Goal: Navigation & Orientation: Find specific page/section

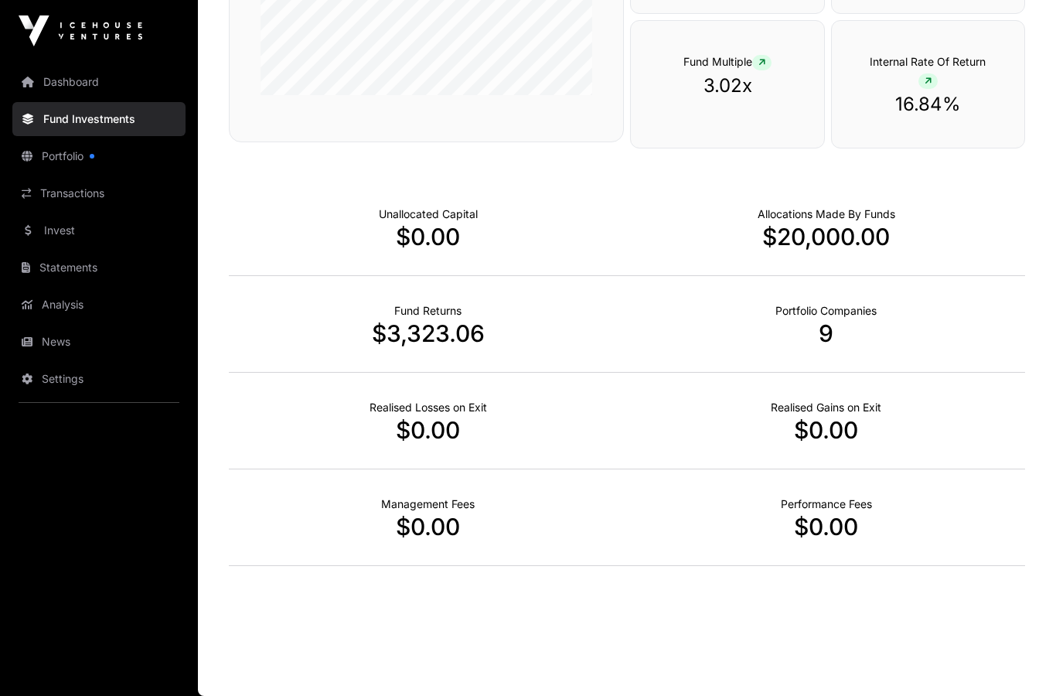
scroll to position [427, 0]
click at [1054, 515] on div "Fund Investments All funds Seed Fund III Showcase Fund VI Select a fund Showcas…" at bounding box center [627, 125] width 858 height 918
click at [98, 77] on link "Dashboard" at bounding box center [98, 82] width 173 height 34
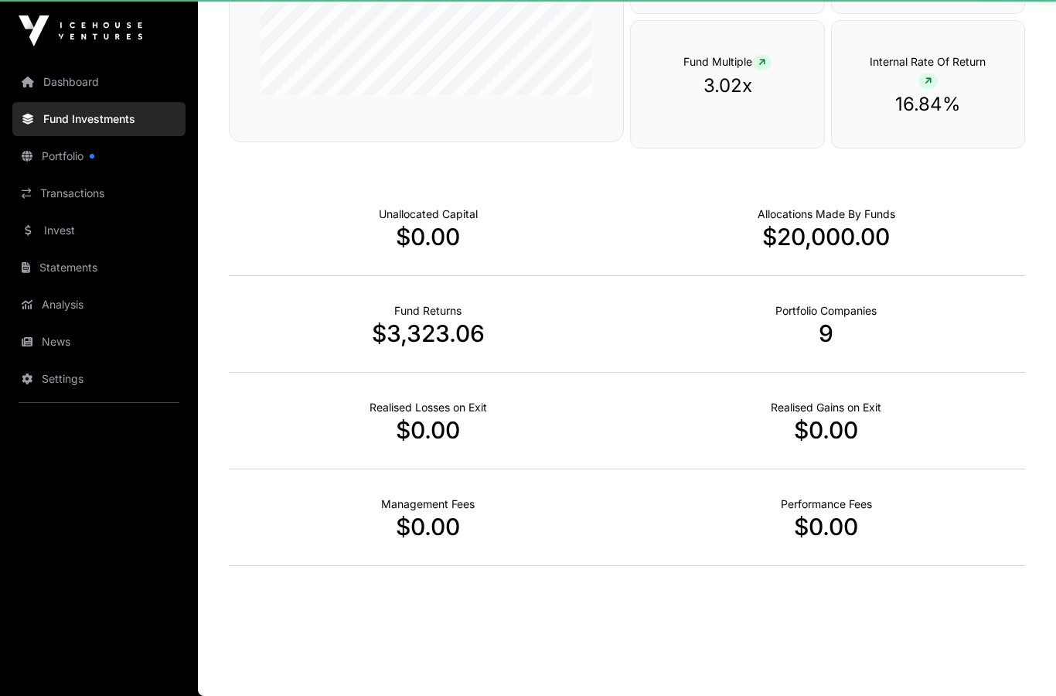
click at [79, 78] on link "Dashboard" at bounding box center [98, 82] width 173 height 34
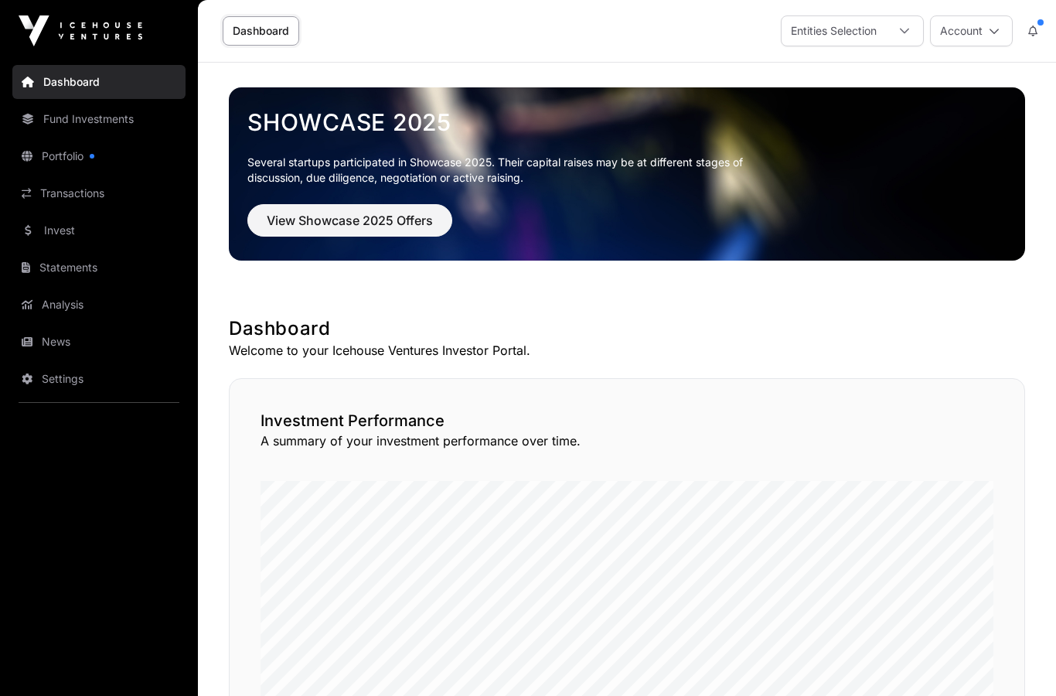
click at [66, 151] on link "Portfolio" at bounding box center [98, 156] width 173 height 34
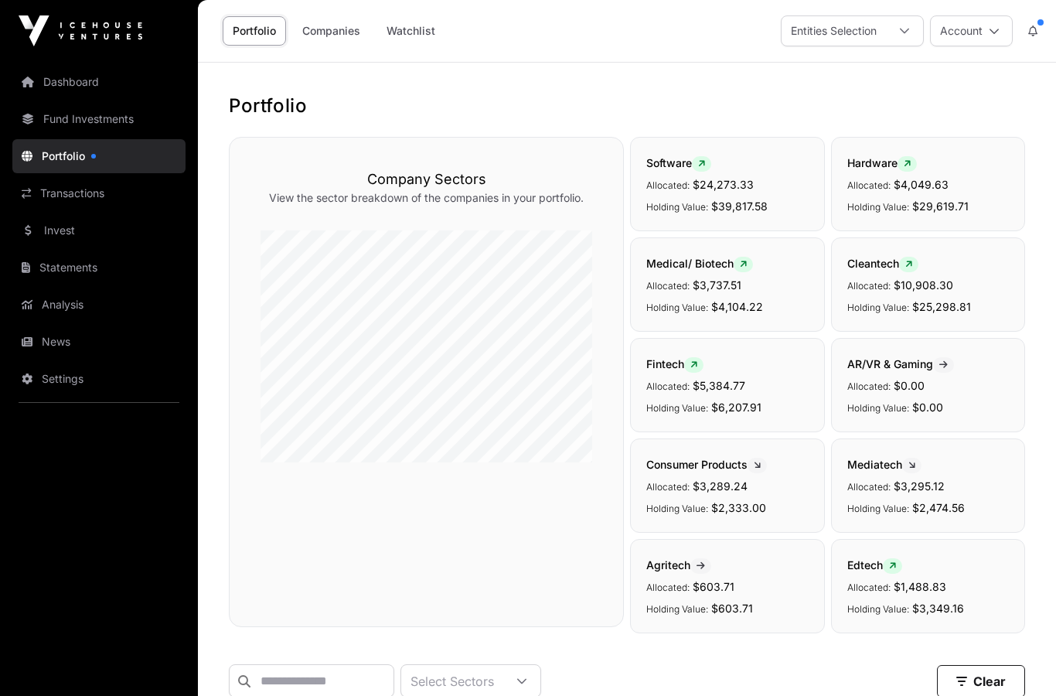
click at [118, 201] on link "Transactions" at bounding box center [98, 193] width 173 height 34
click at [90, 192] on link "Transactions" at bounding box center [98, 193] width 173 height 34
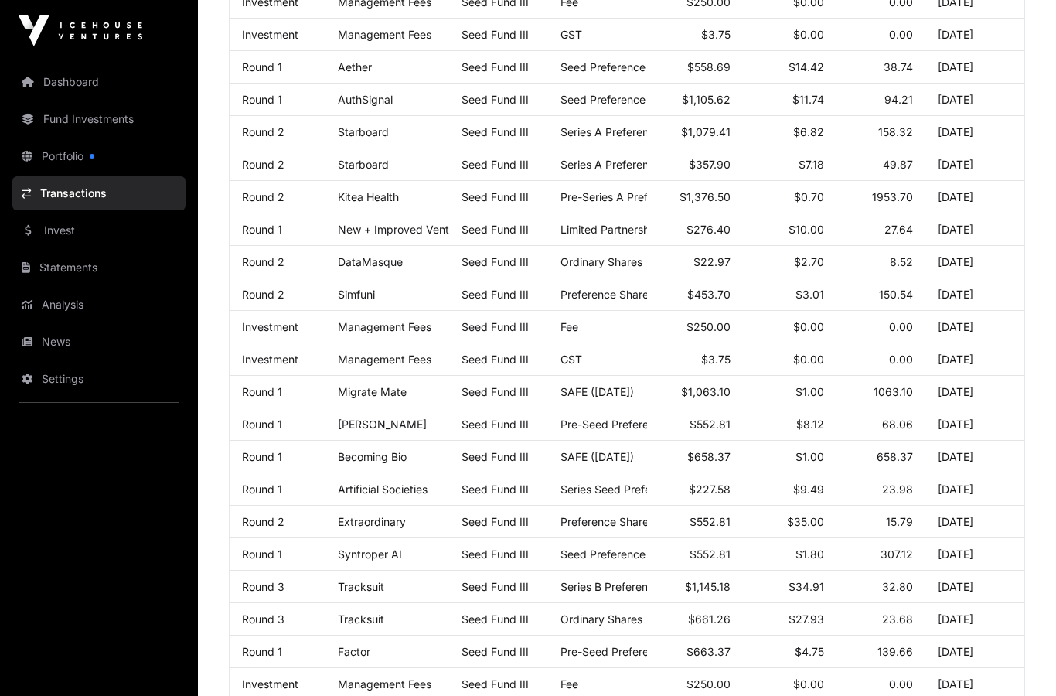
scroll to position [300, 0]
click at [127, 90] on link "Dashboard" at bounding box center [98, 82] width 173 height 34
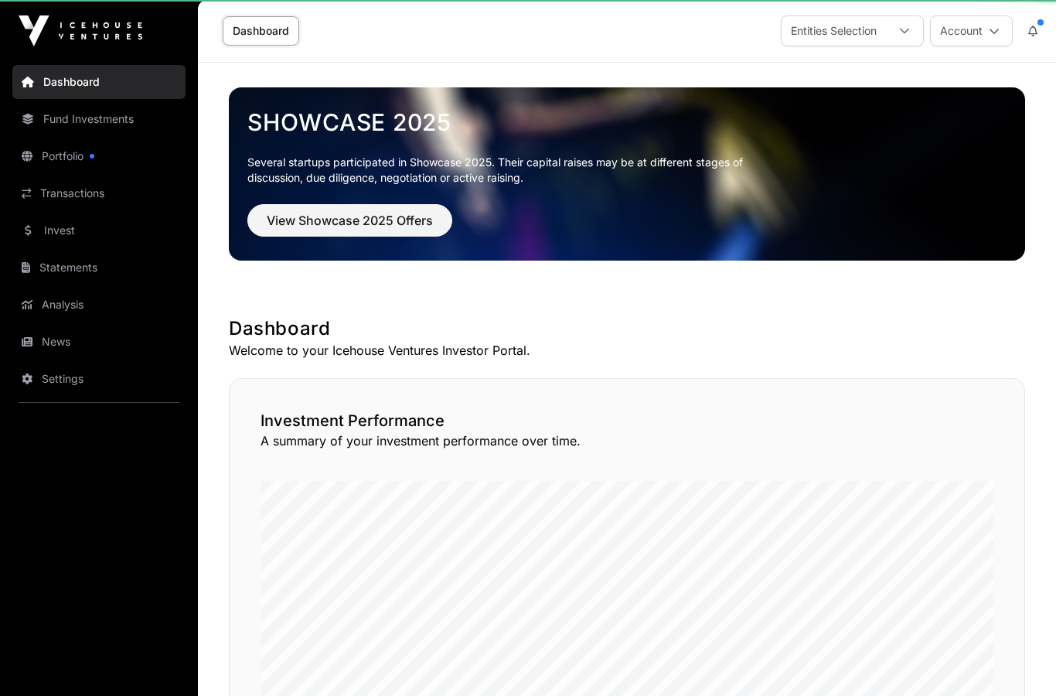
click at [84, 381] on link "Settings" at bounding box center [98, 379] width 173 height 34
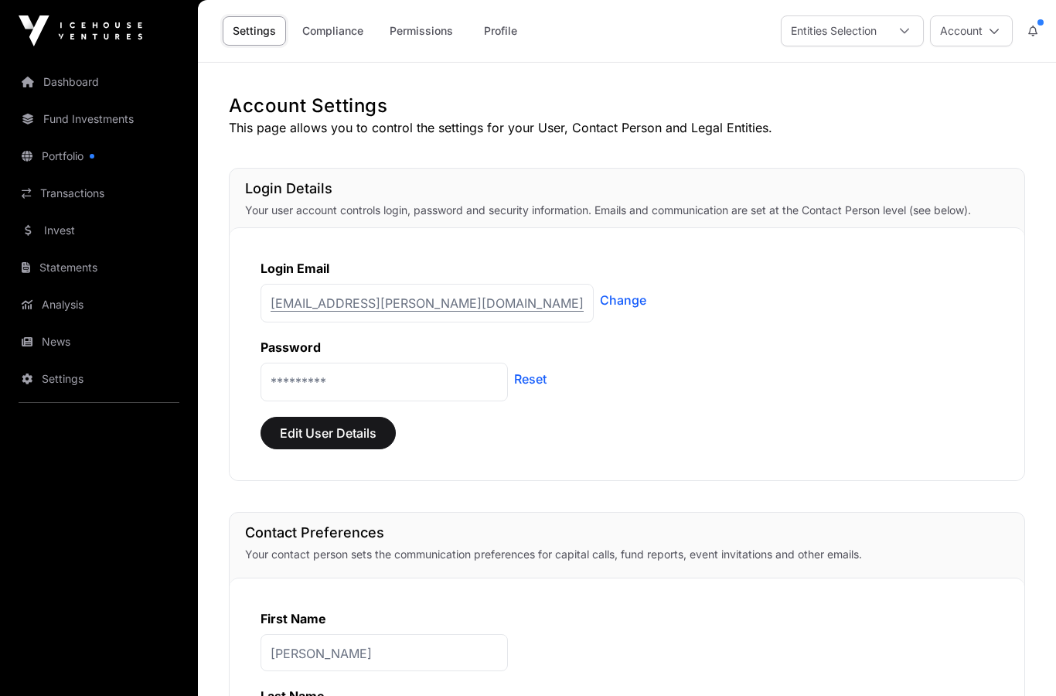
click at [94, 79] on link "Dashboard" at bounding box center [98, 82] width 173 height 34
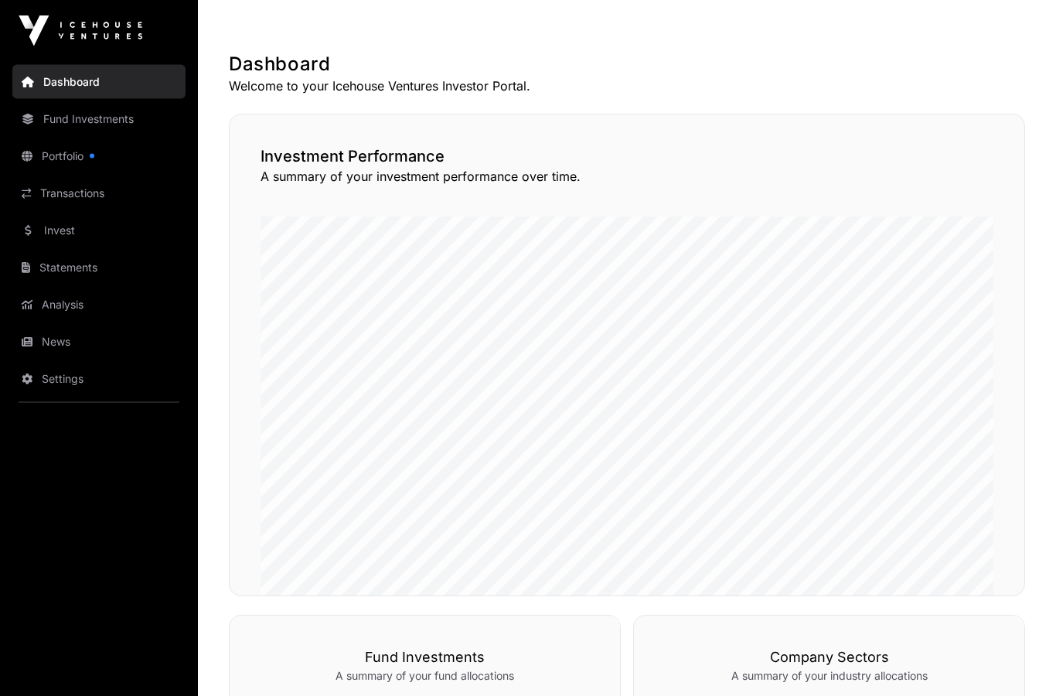
scroll to position [264, 0]
click at [131, 121] on link "Fund Investments" at bounding box center [98, 119] width 173 height 34
click at [87, 119] on link "Fund Investments" at bounding box center [98, 119] width 173 height 34
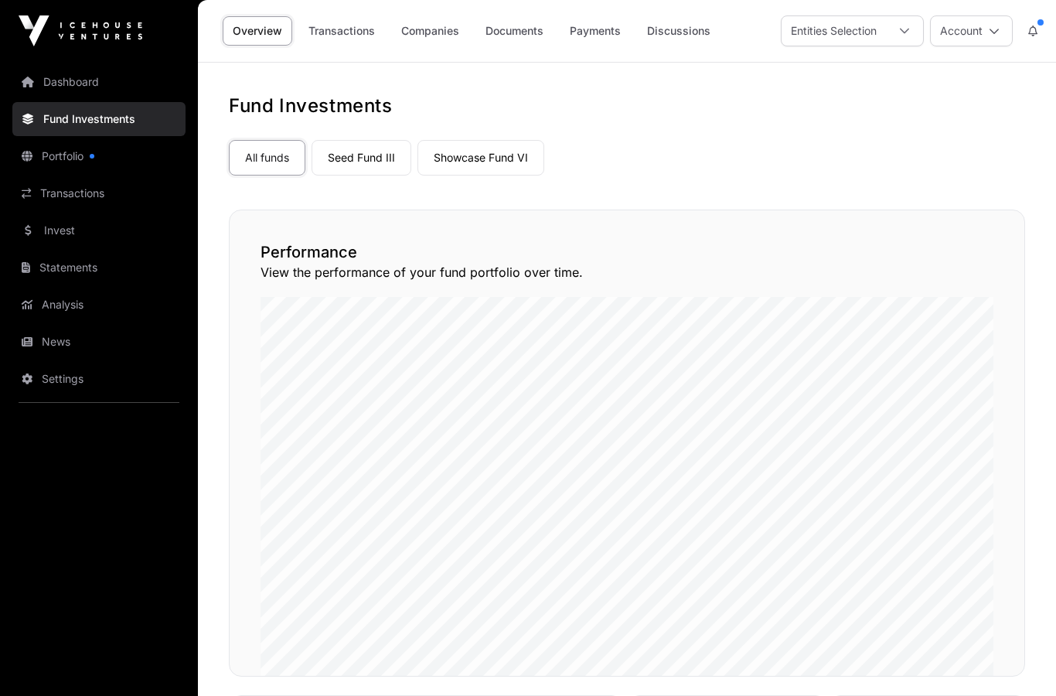
click at [368, 153] on link "Seed Fund III" at bounding box center [361, 158] width 100 height 36
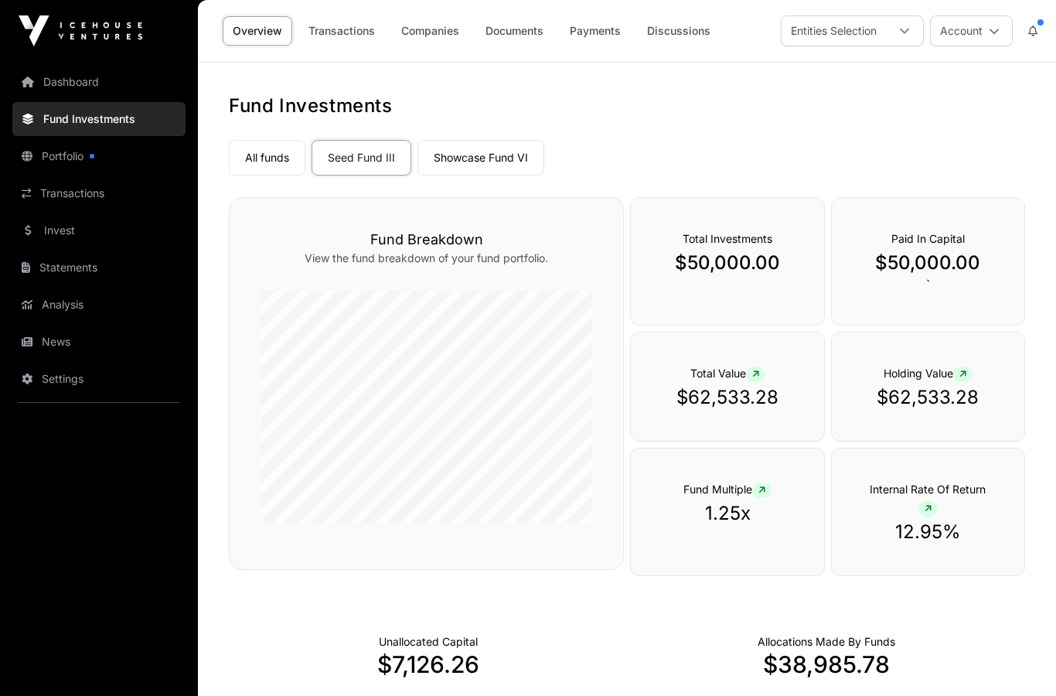
click at [489, 157] on link "Showcase Fund VI" at bounding box center [480, 158] width 127 height 36
click at [84, 164] on link "Portfolio" at bounding box center [98, 156] width 173 height 34
click at [75, 147] on link "Portfolio" at bounding box center [98, 156] width 173 height 34
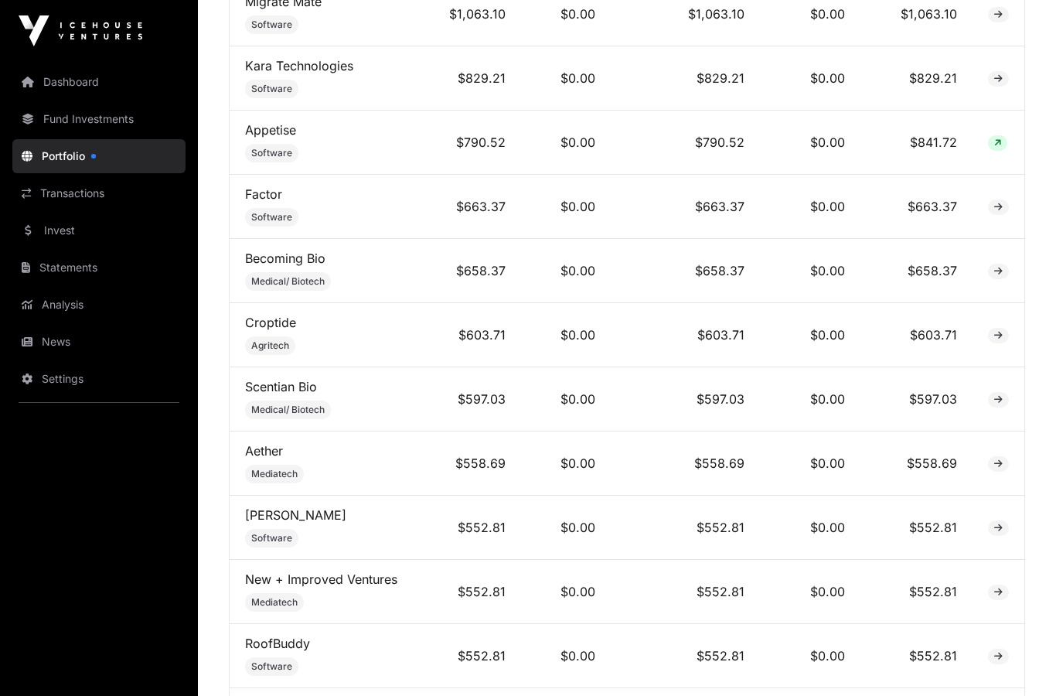
scroll to position [2317, 0]
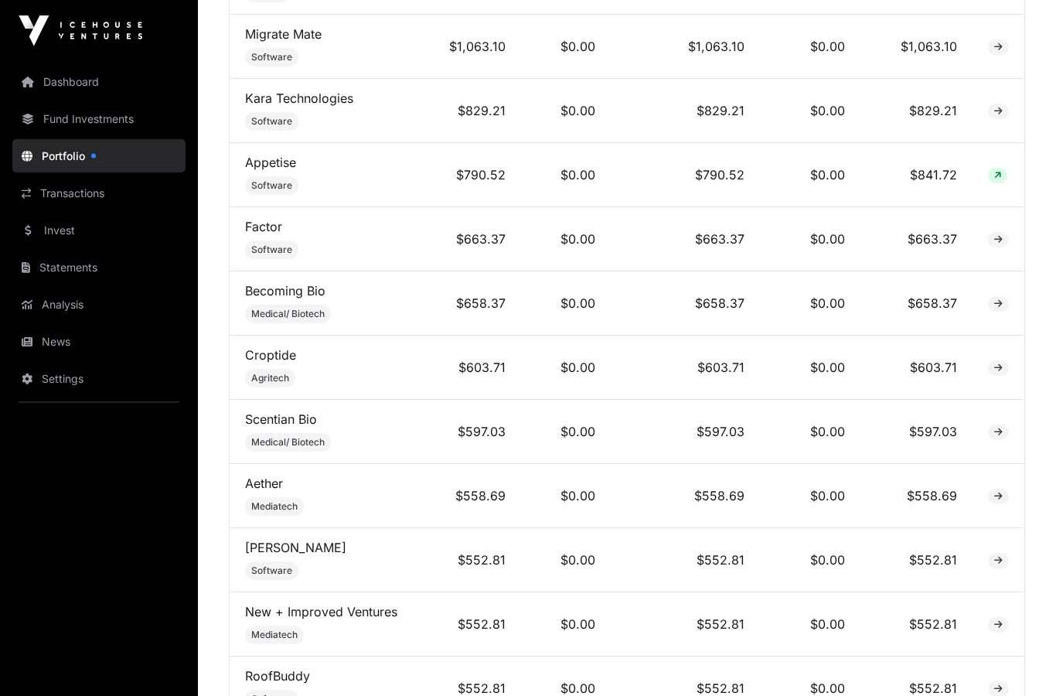
click at [110, 205] on link "Transactions" at bounding box center [98, 193] width 173 height 34
click at [76, 234] on link "Invest" at bounding box center [98, 230] width 173 height 34
click at [61, 223] on link "Invest" at bounding box center [98, 230] width 173 height 34
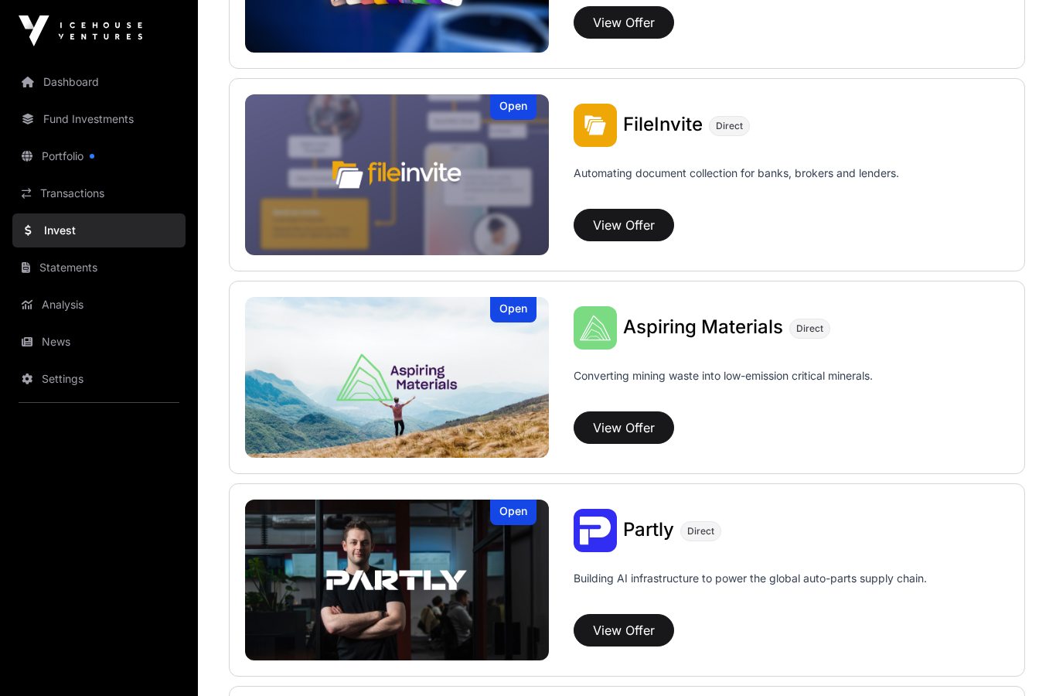
scroll to position [726, 0]
